Goal: Information Seeking & Learning: Check status

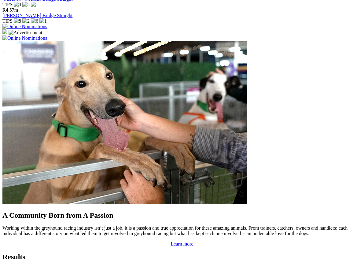
scroll to position [427, 0]
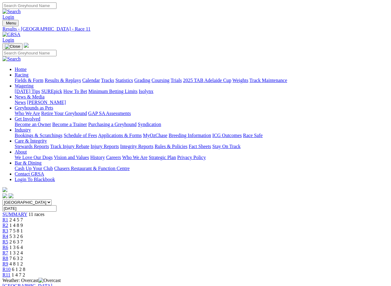
scroll to position [1, 0]
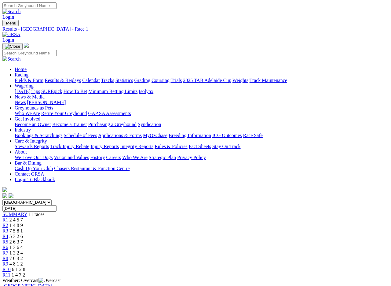
scroll to position [1, 0]
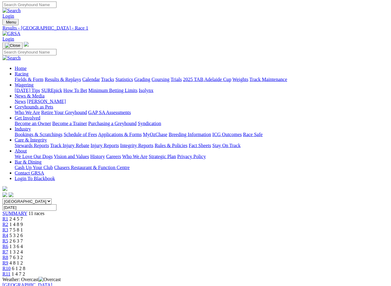
click at [10, 271] on link "R11" at bounding box center [6, 273] width 8 height 5
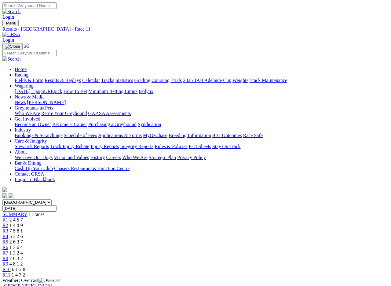
scroll to position [1, 0]
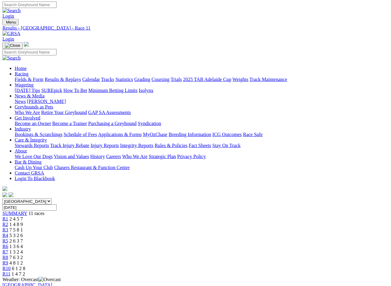
click at [11, 266] on span "R10" at bounding box center [6, 268] width 8 height 5
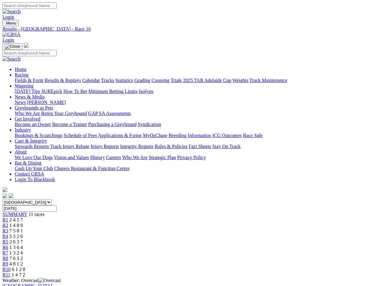
scroll to position [1, 0]
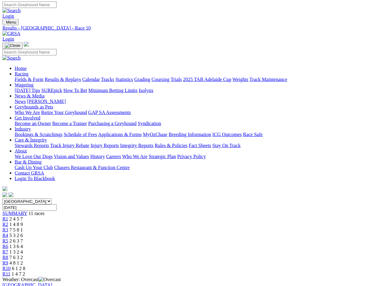
click at [8, 260] on span "R9" at bounding box center [5, 262] width 6 height 5
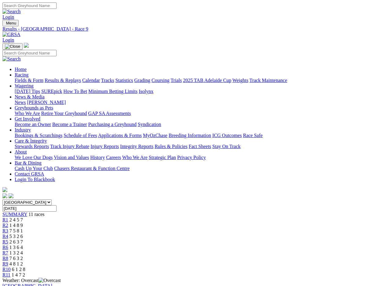
scroll to position [1, 0]
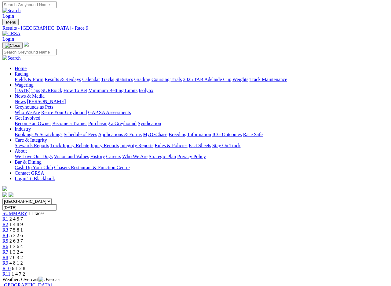
click at [8, 255] on link "R8" at bounding box center [5, 257] width 6 height 5
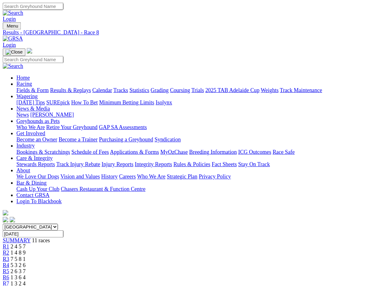
scroll to position [1, 0]
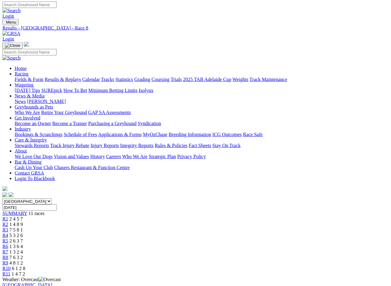
click at [8, 249] on link "R7" at bounding box center [5, 251] width 6 height 5
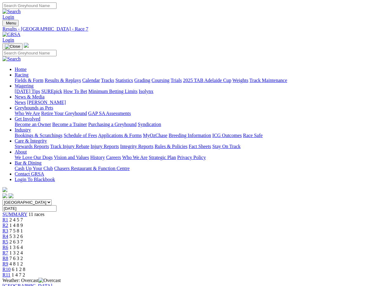
scroll to position [1, 0]
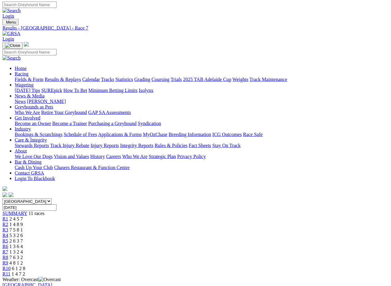
click at [8, 244] on span "R6" at bounding box center [5, 246] width 6 height 5
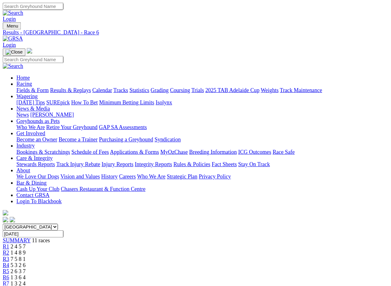
scroll to position [1, 0]
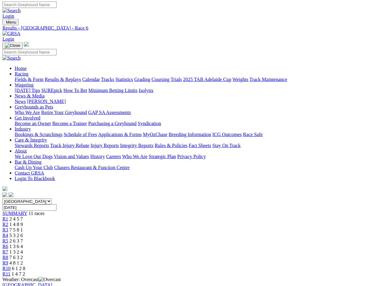
click at [8, 238] on link "R5" at bounding box center [5, 240] width 6 height 5
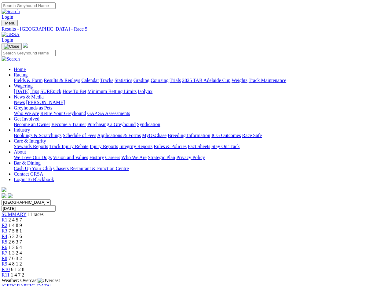
scroll to position [0, 1]
click at [24, 78] on link "Fields & Form" at bounding box center [28, 80] width 29 height 5
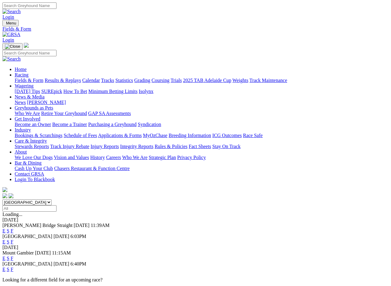
scroll to position [1, 0]
